Goal: Information Seeking & Learning: Learn about a topic

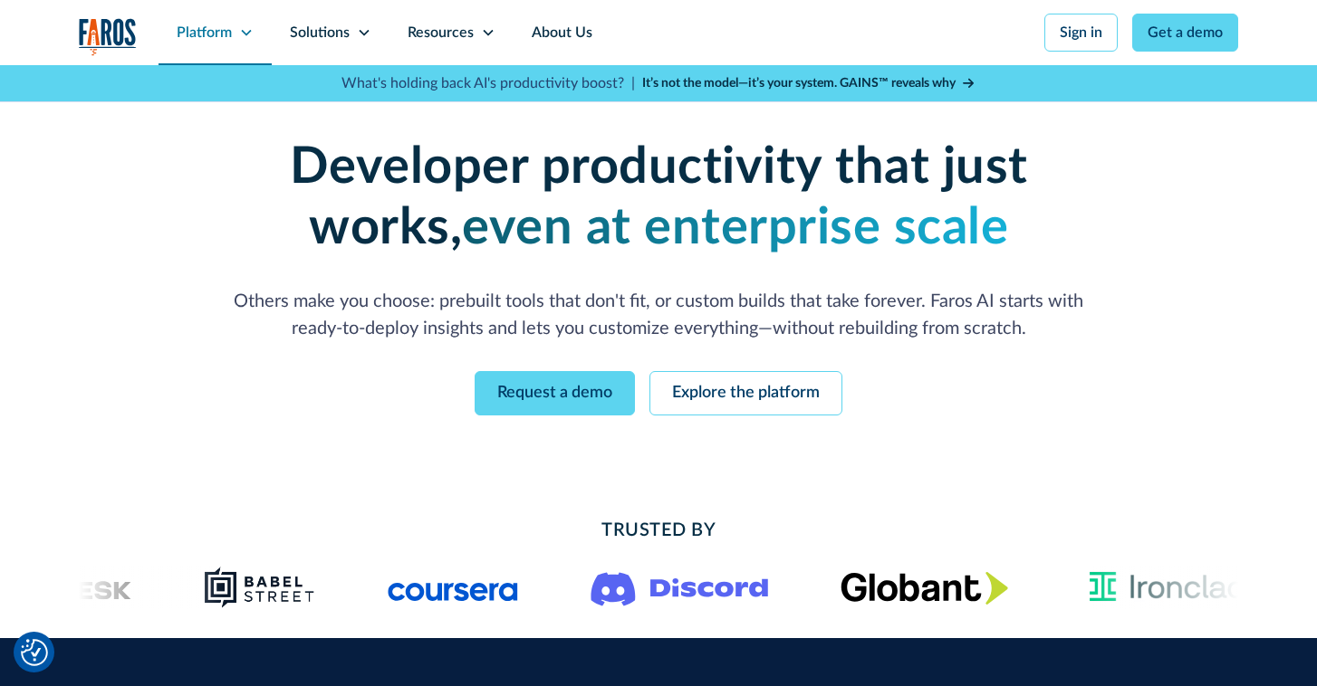
click at [239, 33] on icon at bounding box center [246, 32] width 14 height 14
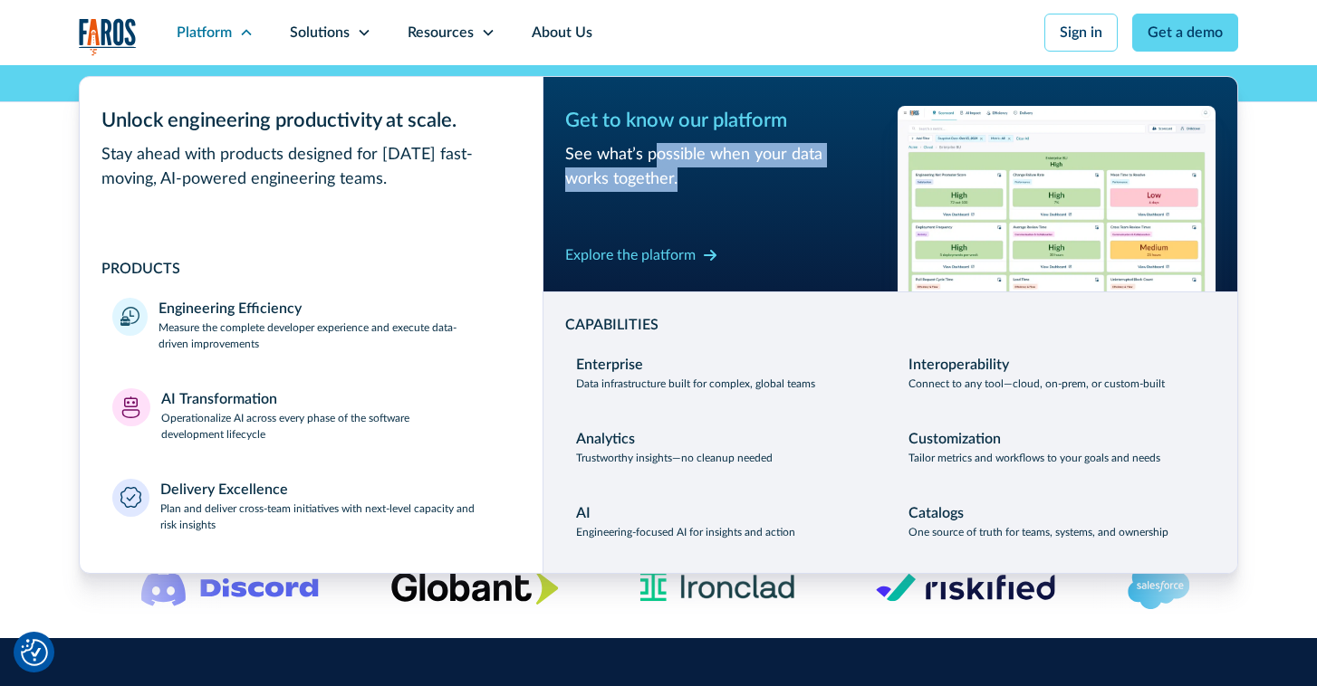
drag, startPoint x: 657, startPoint y: 157, endPoint x: 677, endPoint y: 182, distance: 32.8
click at [677, 182] on div "See what’s possible when your data works together." at bounding box center [724, 167] width 318 height 49
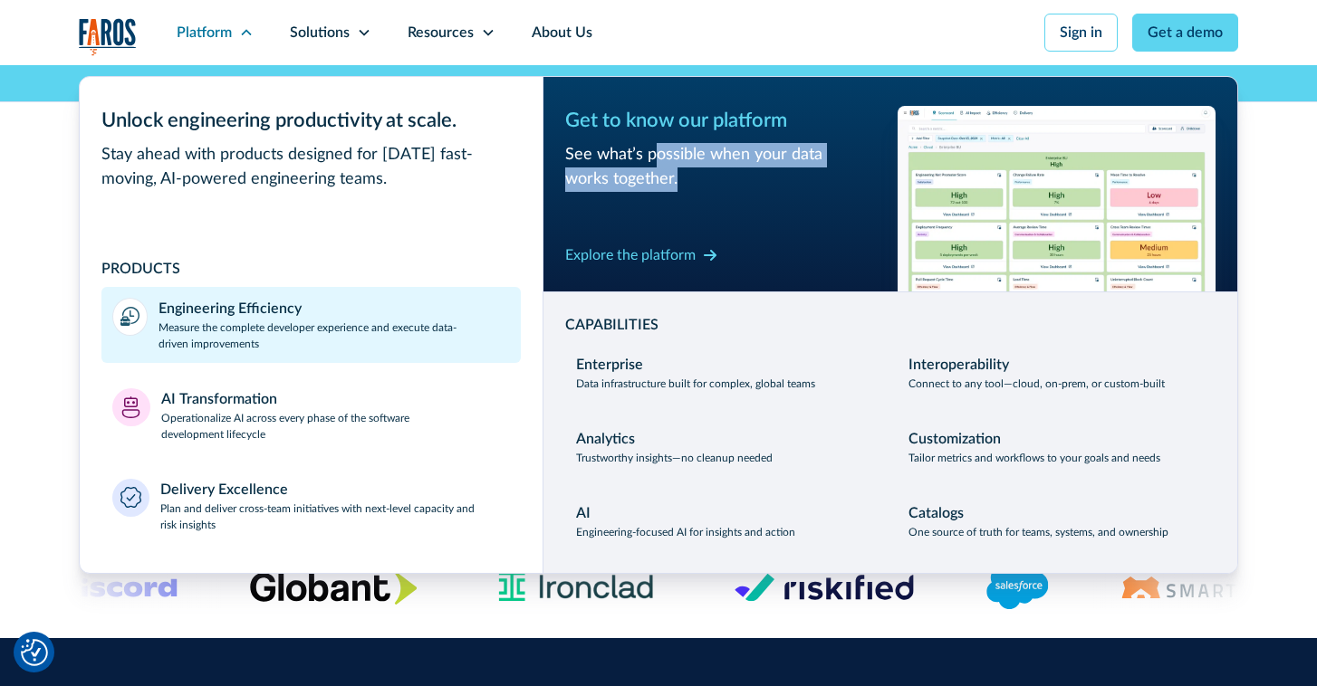
click at [216, 321] on p "Measure the complete developer experience and execute data-driven improvements" at bounding box center [333, 336] width 351 height 33
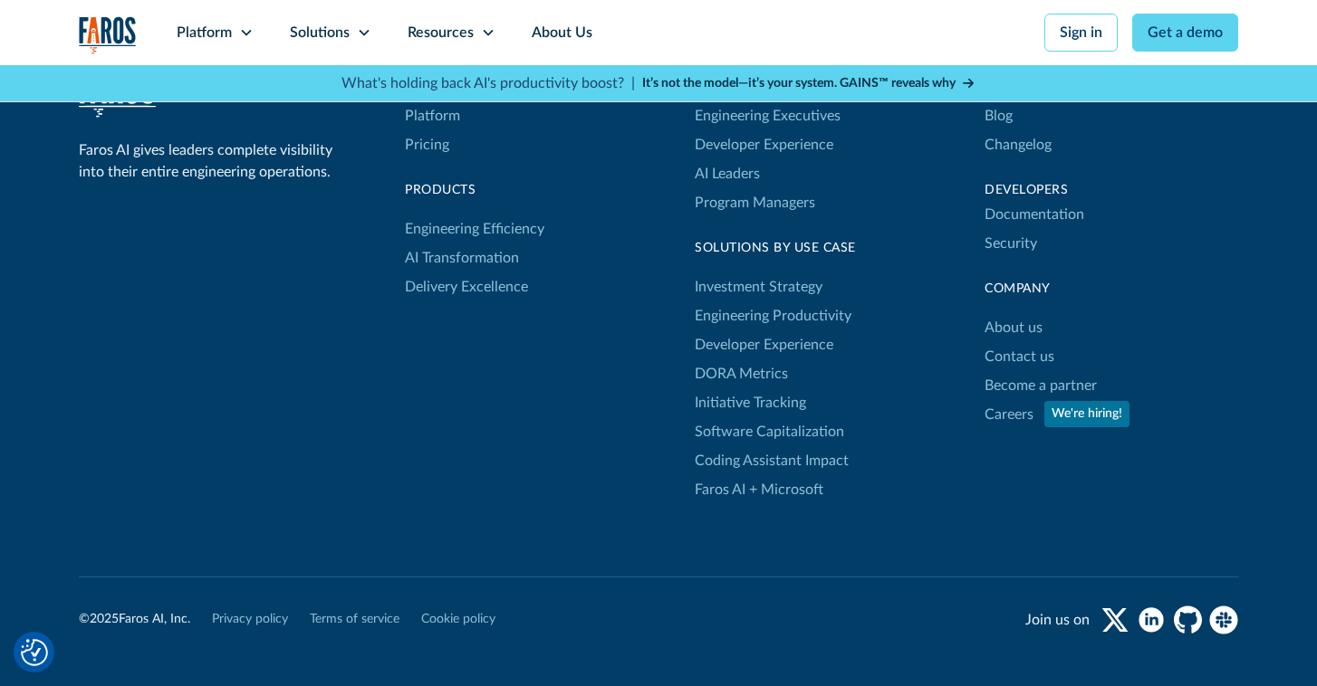
scroll to position [5711, 0]
